Goal: Navigation & Orientation: Go to known website

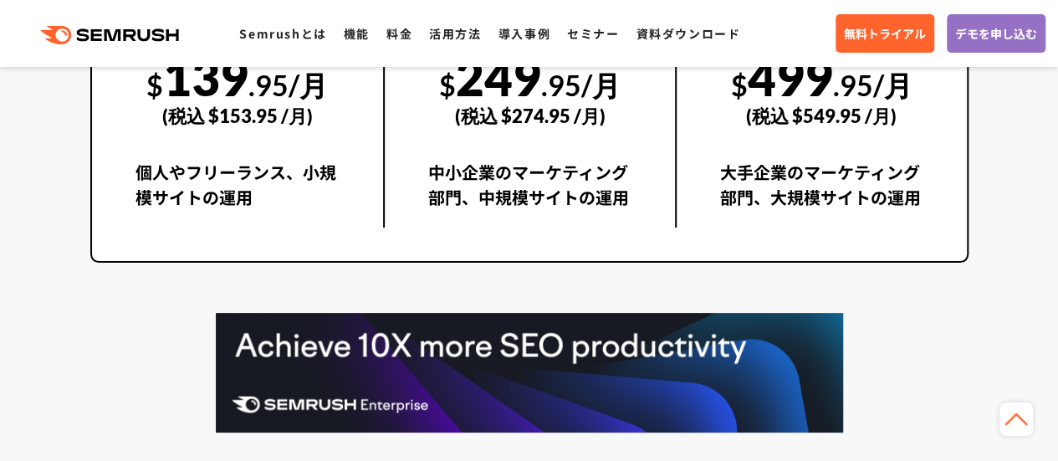
scroll to position [3253, 0]
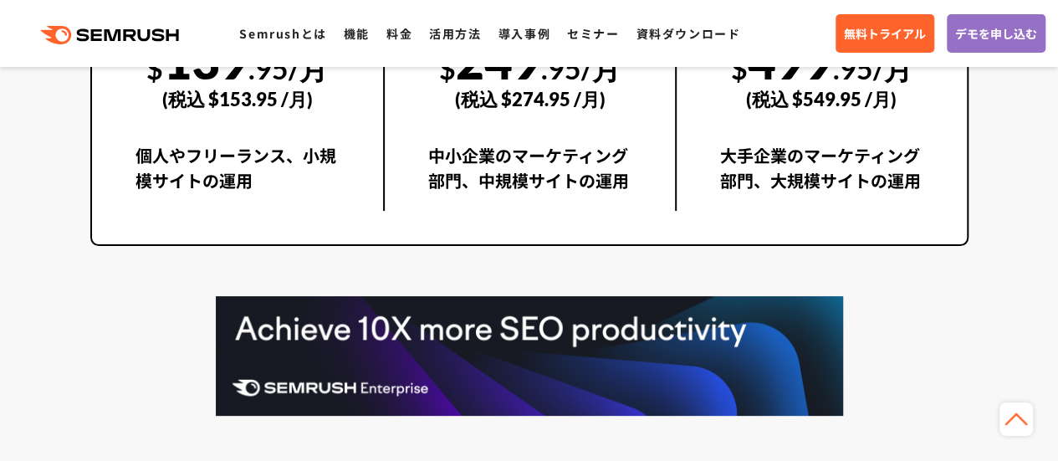
click at [1057, 243] on html ".cls-1 {fill: #fff;} .cls {fill: #FF642D;} .cls {fill: #FF642D;} .cls {fill: #F…" at bounding box center [529, 41] width 1058 height 6589
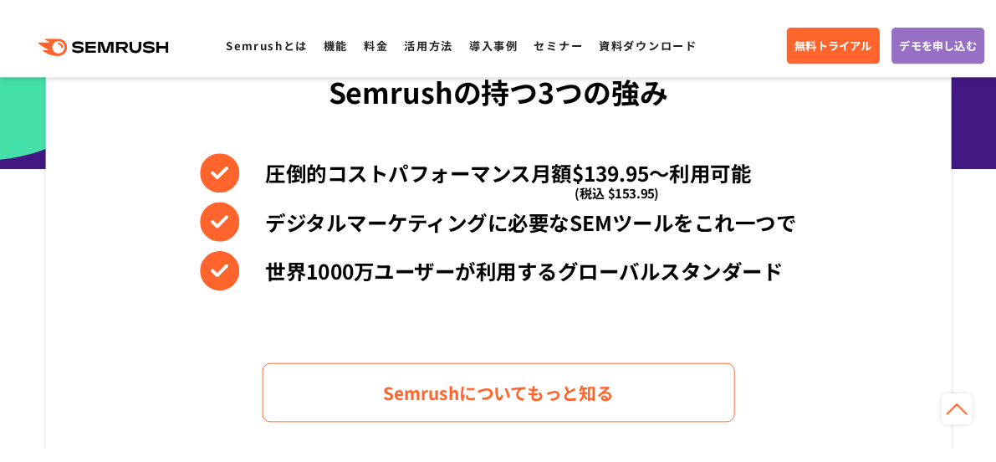
scroll to position [784, 0]
